Goal: Check status

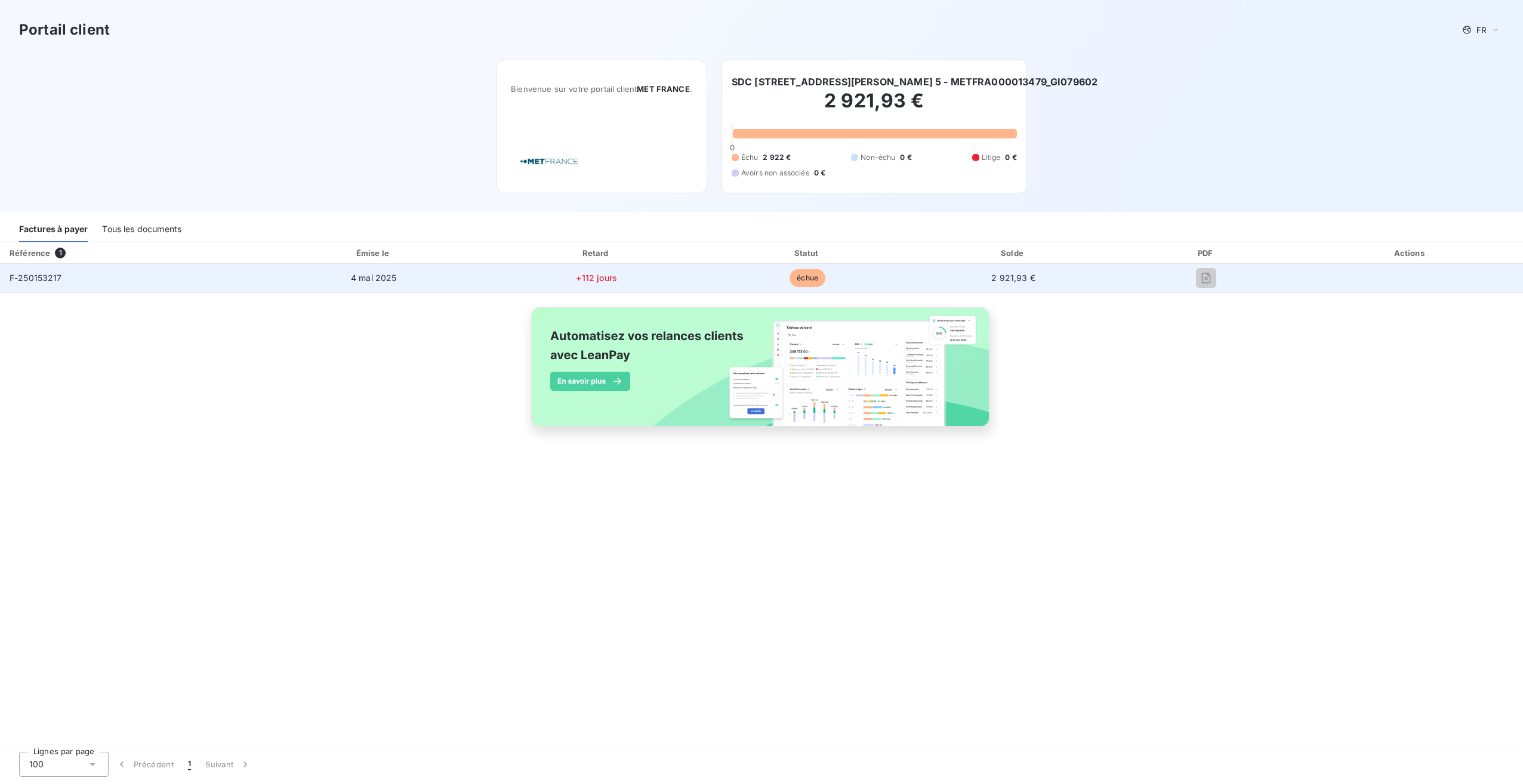
click at [808, 280] on span "échue" at bounding box center [808, 277] width 35 height 18
click at [798, 284] on span "échue" at bounding box center [808, 277] width 35 height 18
click at [1009, 276] on span "2 921,93 €" at bounding box center [1013, 277] width 44 height 10
click at [588, 280] on span "+112 jours" at bounding box center [597, 277] width 41 height 10
click at [42, 280] on span "F-250153217" at bounding box center [35, 277] width 52 height 10
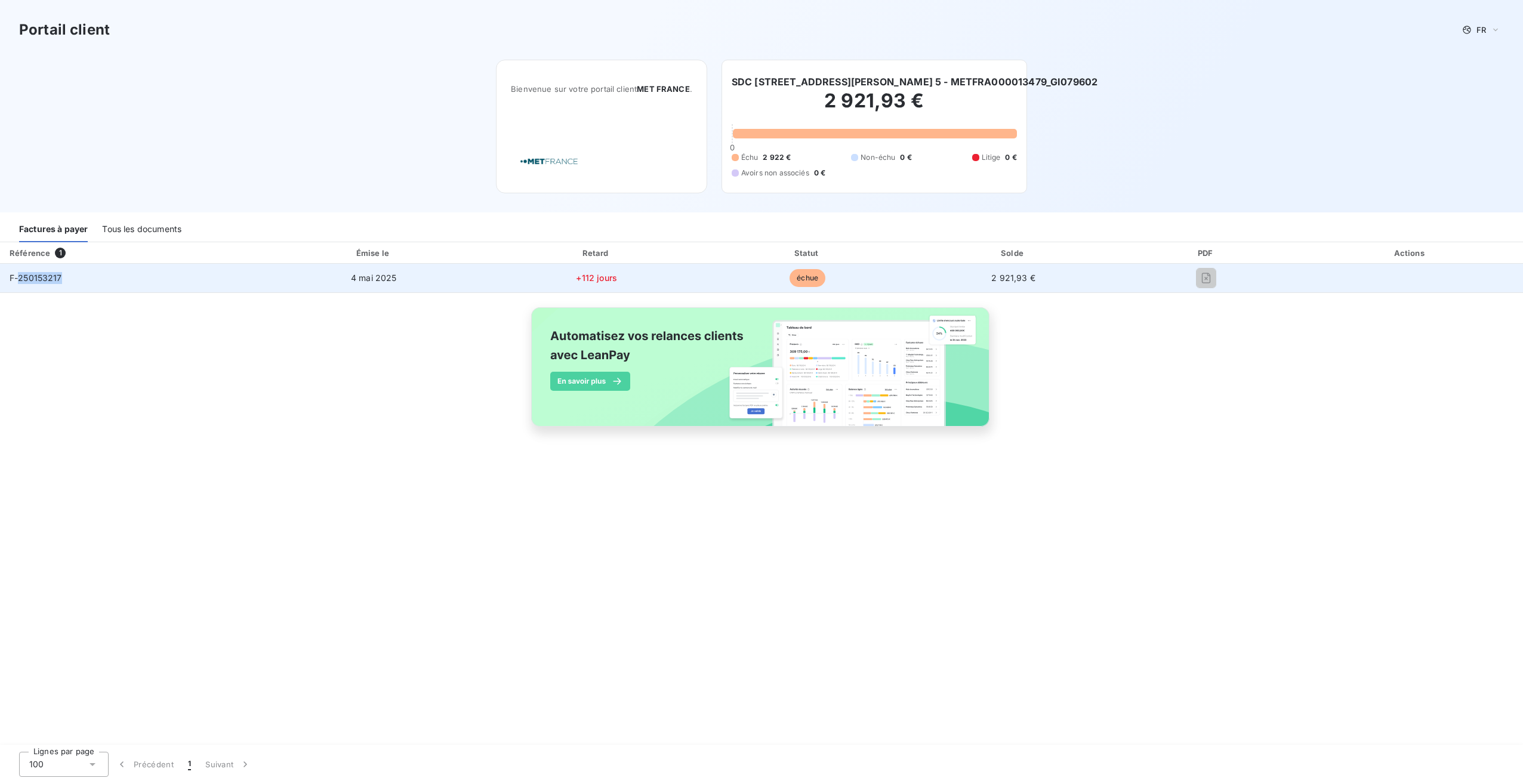
click at [42, 280] on span "F-250153217" at bounding box center [35, 277] width 52 height 10
